Goal: Task Accomplishment & Management: Use online tool/utility

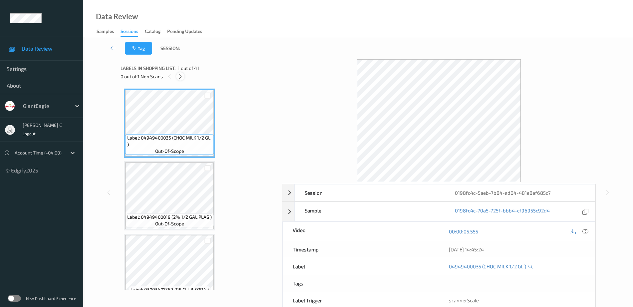
click at [182, 79] on icon at bounding box center [181, 77] width 6 height 6
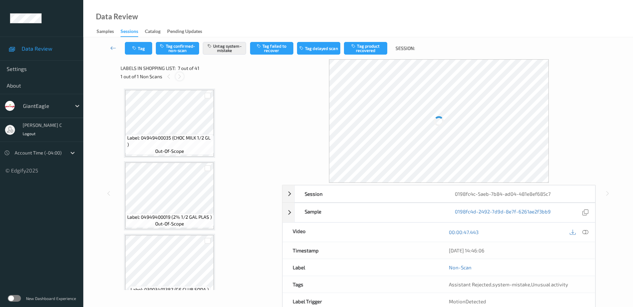
scroll to position [366, 0]
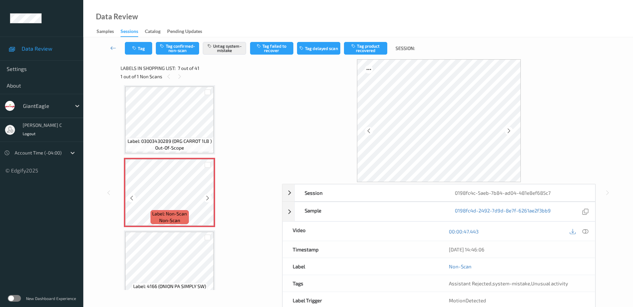
click at [187, 213] on div "Label: Non-Scan non-scan" at bounding box center [170, 217] width 38 height 14
click at [210, 197] on icon at bounding box center [208, 198] width 6 height 6
click at [208, 198] on icon at bounding box center [208, 198] width 6 height 6
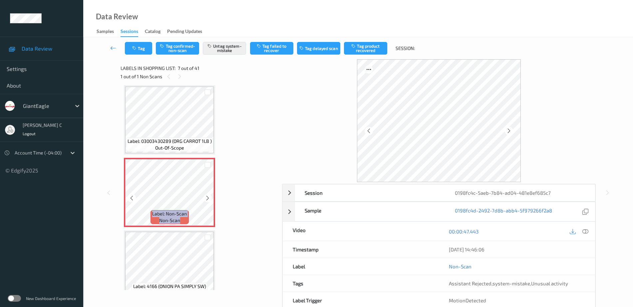
click at [208, 198] on icon at bounding box center [208, 198] width 6 height 6
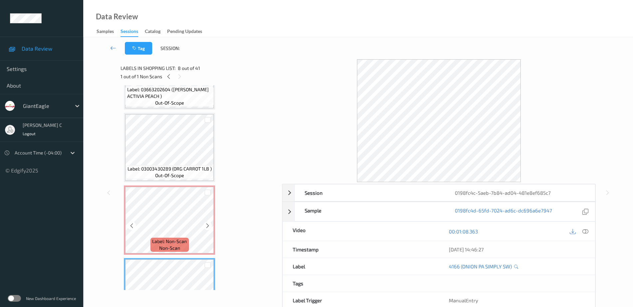
scroll to position [325, 0]
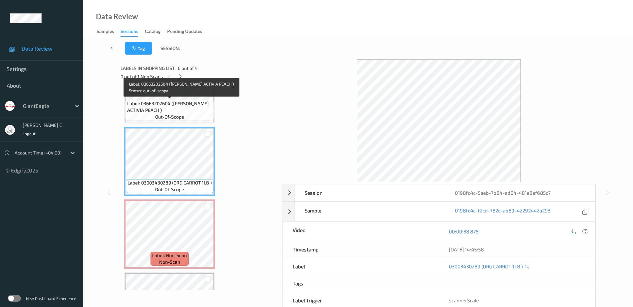
click at [162, 106] on span "Label: 03663202604 ([PERSON_NAME] ACTIVIA PEACH )" at bounding box center [169, 106] width 85 height 13
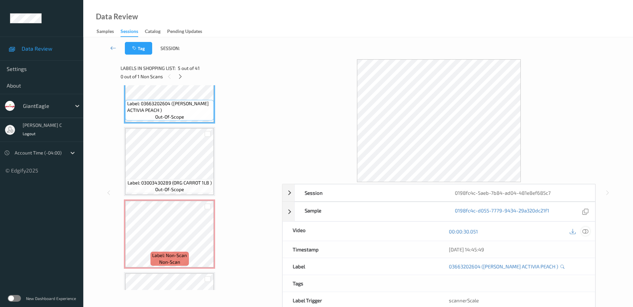
click at [584, 233] on icon at bounding box center [586, 232] width 6 height 6
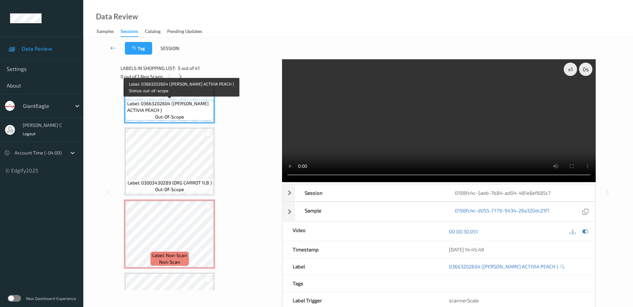
click at [168, 110] on span "Label: 03663202604 ([PERSON_NAME] ACTIVIA PEACH )" at bounding box center [169, 106] width 85 height 13
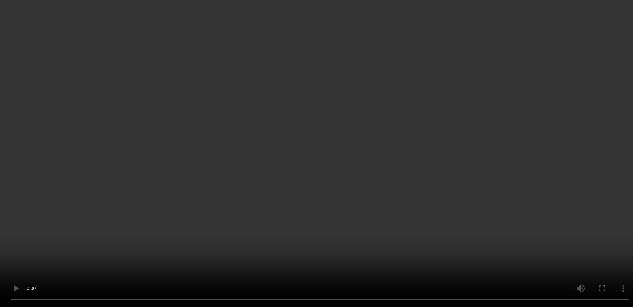
scroll to position [408, 0]
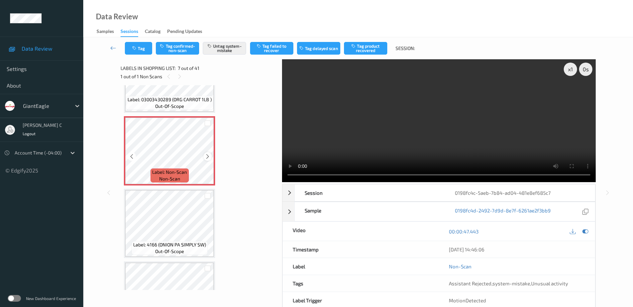
click at [207, 156] on icon at bounding box center [208, 157] width 6 height 6
